Goal: Task Accomplishment & Management: Use online tool/utility

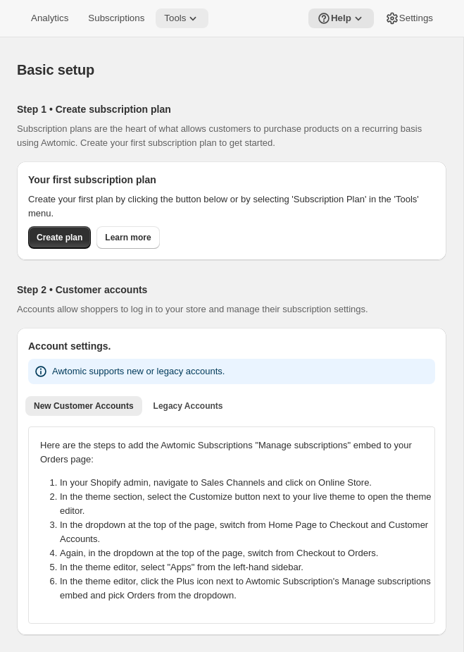
click at [186, 13] on span "Tools" at bounding box center [175, 18] width 22 height 11
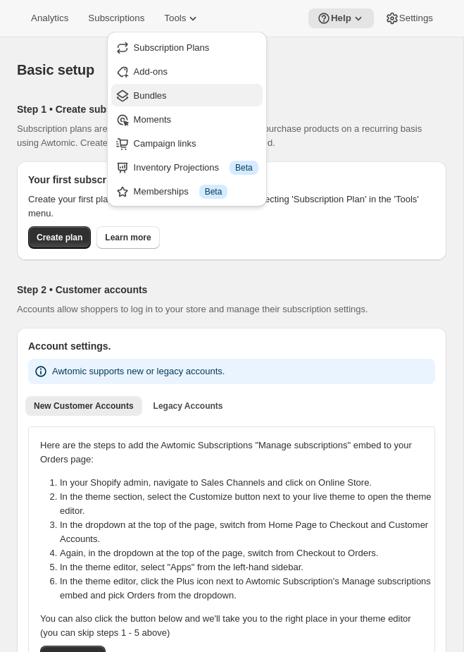
click at [156, 90] on span "Bundles" at bounding box center [150, 95] width 33 height 11
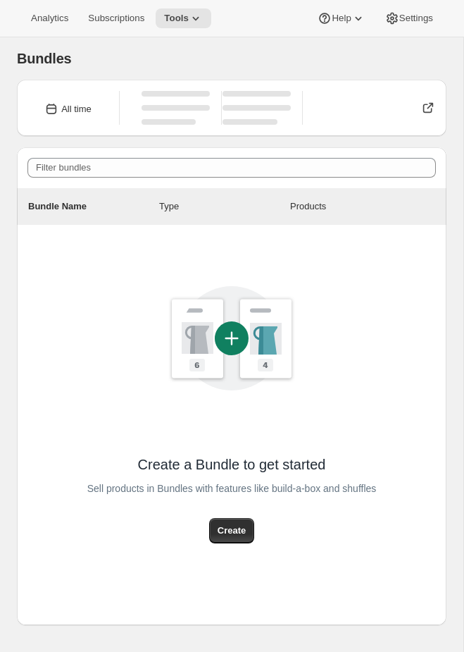
click at [198, 284] on icon at bounding box center [231, 338] width 159 height 159
